Goal: Task Accomplishment & Management: Use online tool/utility

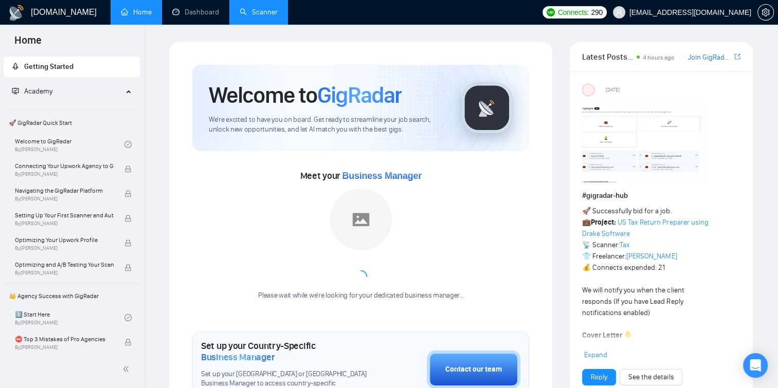
click at [255, 10] on link "Scanner" at bounding box center [259, 12] width 38 height 9
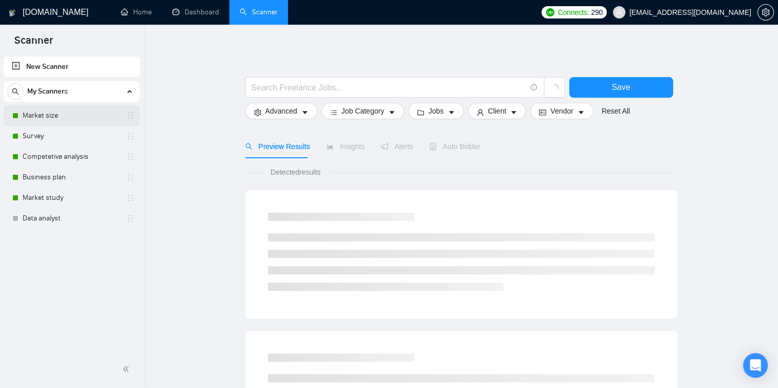
click at [90, 112] on link "Market size" at bounding box center [72, 115] width 98 height 21
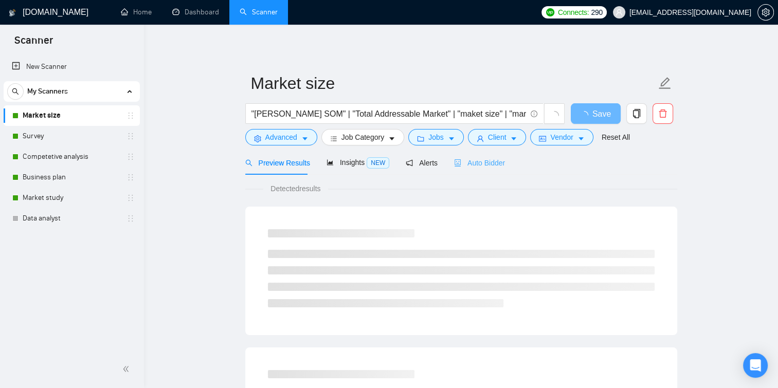
click at [492, 156] on div "Auto Bidder" at bounding box center [479, 163] width 51 height 24
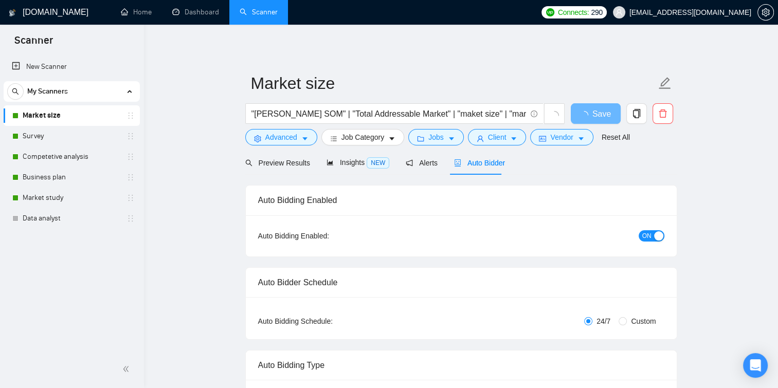
checkbox input "true"
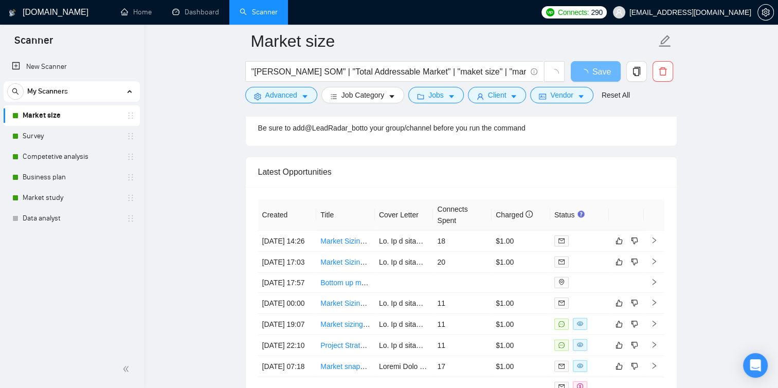
scroll to position [2562, 0]
click at [51, 131] on link "Survey" at bounding box center [72, 136] width 98 height 21
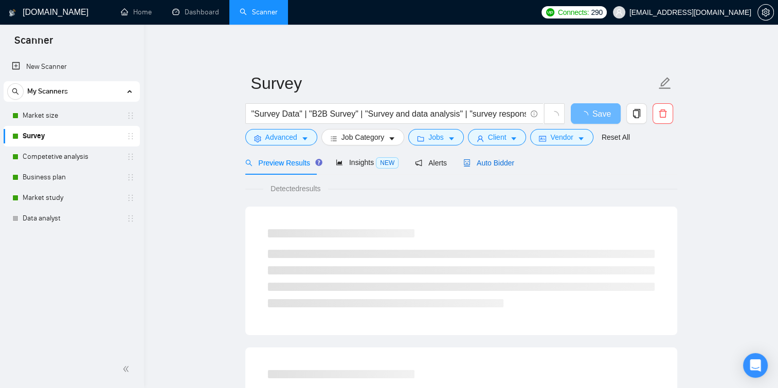
click at [484, 157] on div "Auto Bidder" at bounding box center [488, 162] width 51 height 11
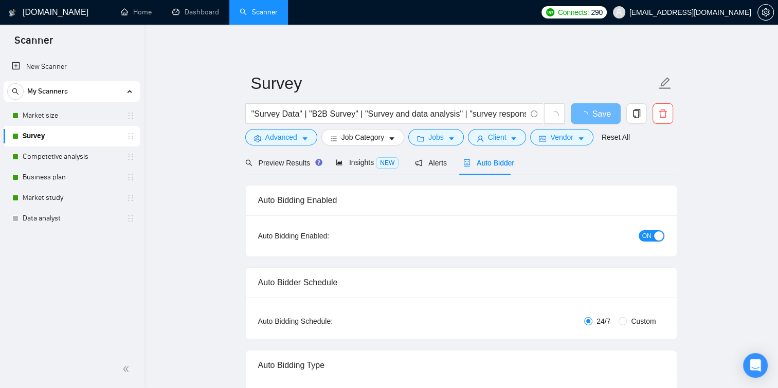
checkbox input "true"
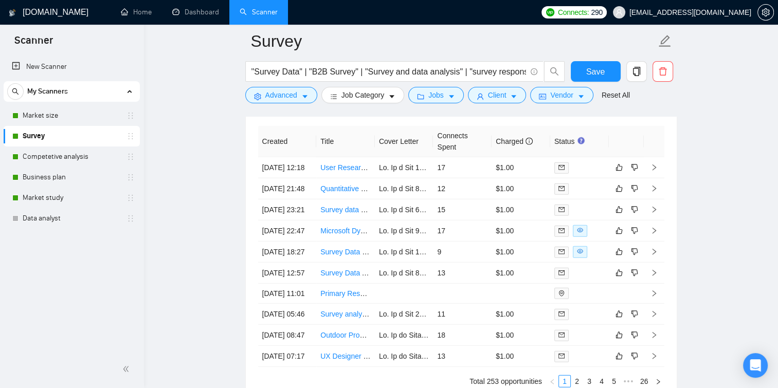
scroll to position [2716, 0]
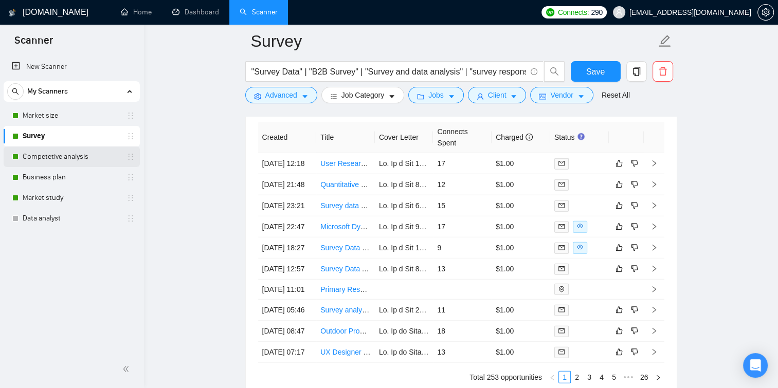
click at [45, 154] on link "Competetive analysis" at bounding box center [72, 157] width 98 height 21
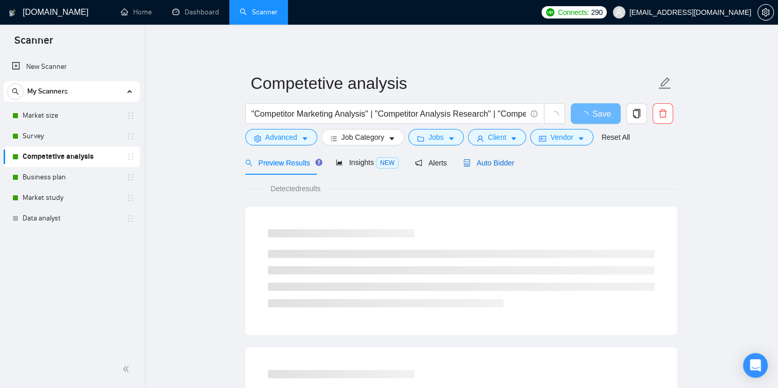
click at [473, 161] on span "Auto Bidder" at bounding box center [488, 163] width 51 height 8
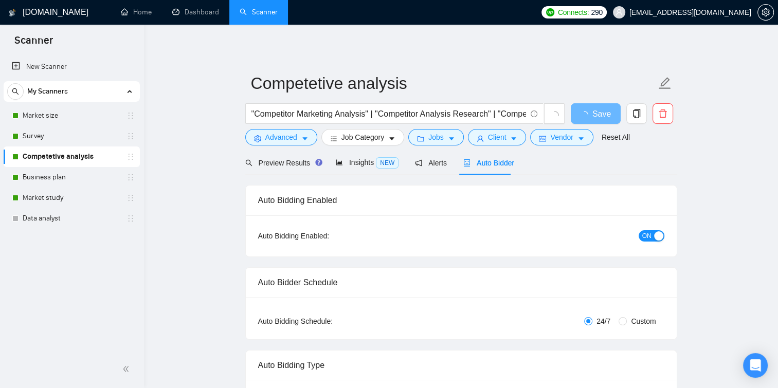
checkbox input "true"
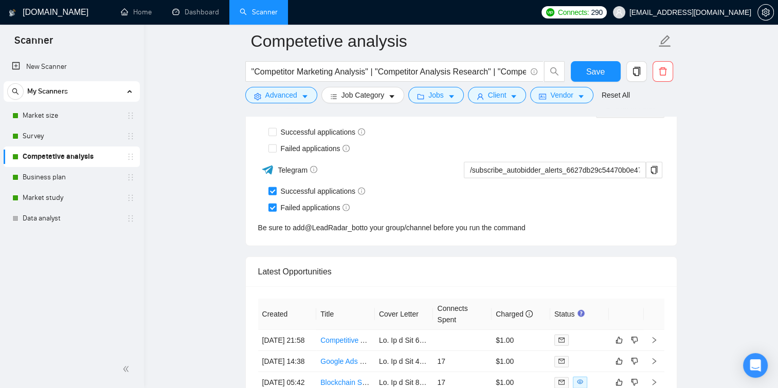
scroll to position [2641, 0]
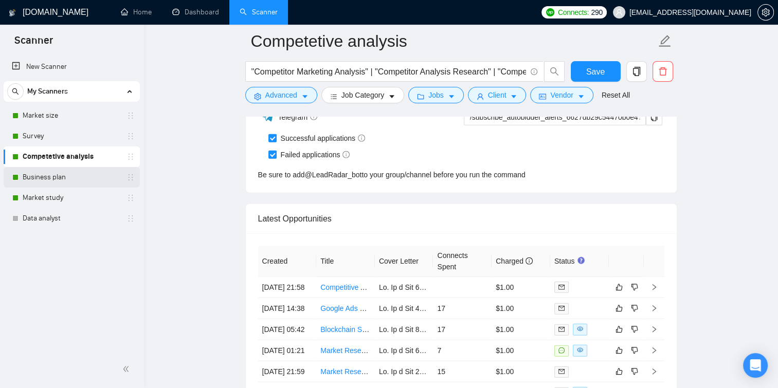
click at [58, 186] on link "Business plan" at bounding box center [72, 177] width 98 height 21
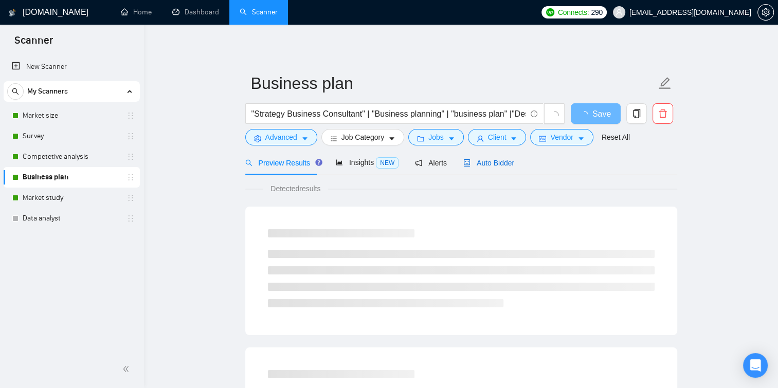
click at [485, 161] on span "Auto Bidder" at bounding box center [488, 163] width 51 height 8
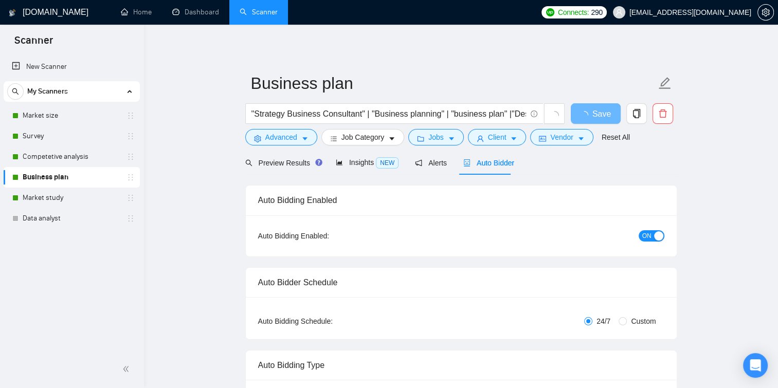
checkbox input "true"
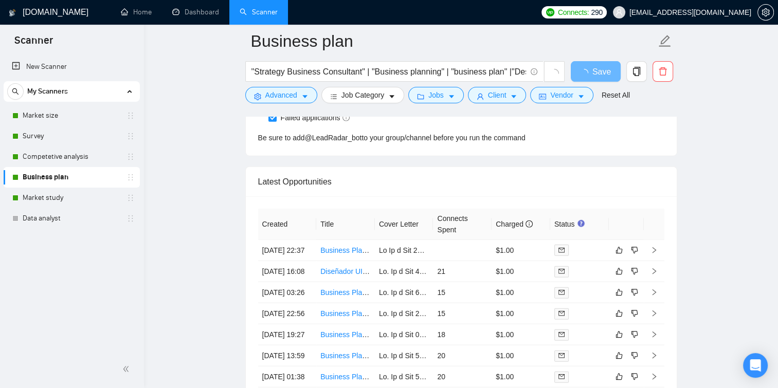
scroll to position [2485, 0]
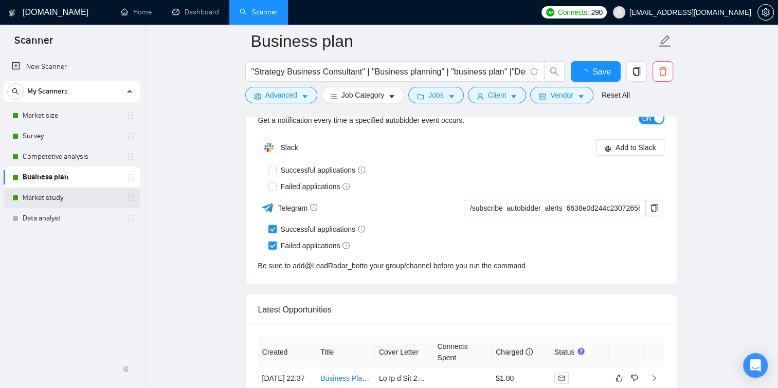
click at [35, 195] on link "Market study" at bounding box center [72, 198] width 98 height 21
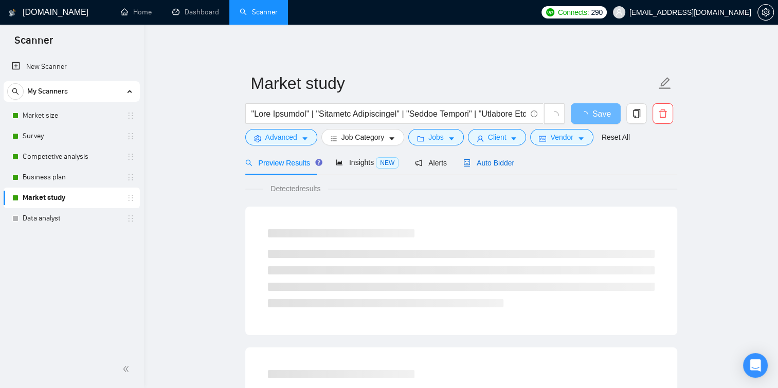
click at [469, 162] on span "Auto Bidder" at bounding box center [488, 163] width 51 height 8
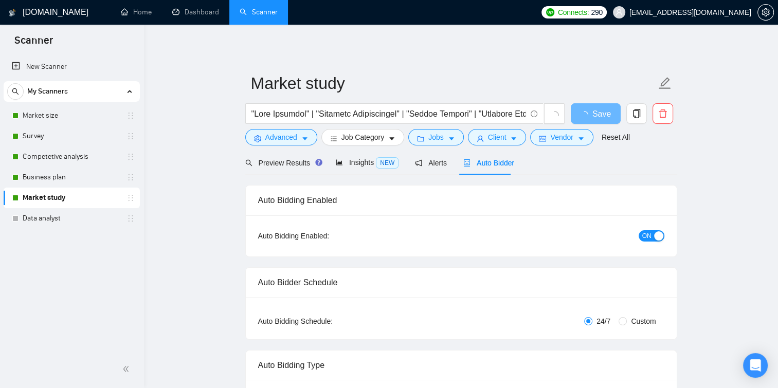
checkbox input "true"
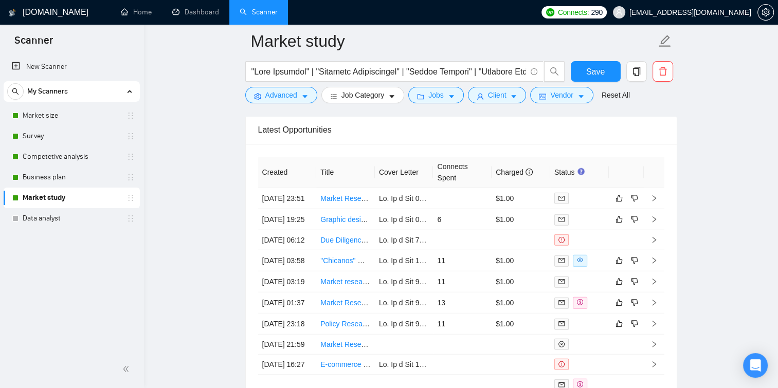
scroll to position [2754, 0]
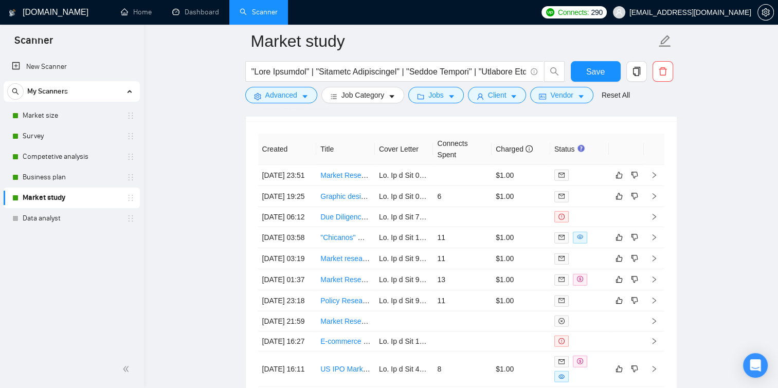
click at [72, 207] on link "Market study" at bounding box center [72, 198] width 98 height 21
click at [72, 214] on link "Data analyst" at bounding box center [72, 218] width 98 height 21
